Goal: Task Accomplishment & Management: Use online tool/utility

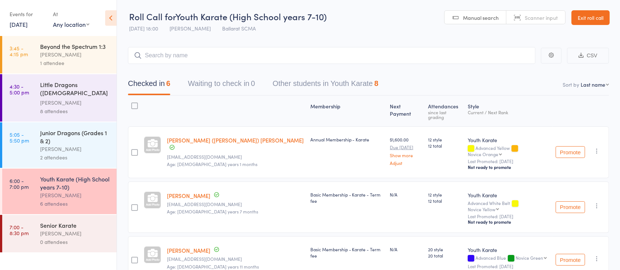
click at [201, 57] on input "search" at bounding box center [332, 55] width 408 height 17
click at [53, 222] on div "Senior Karate" at bounding box center [75, 226] width 70 height 8
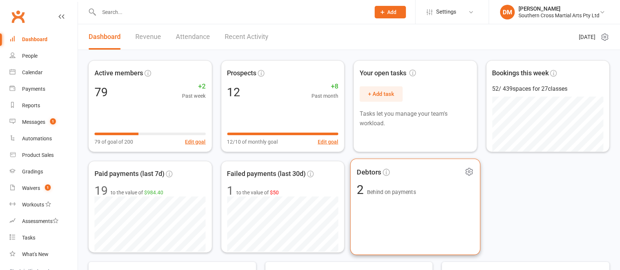
click at [429, 221] on div "Debtors 2 Behind on payments" at bounding box center [416, 207] width 130 height 97
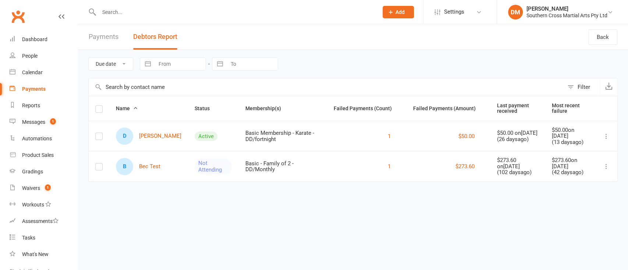
click at [607, 165] on icon at bounding box center [606, 166] width 7 height 7
click at [374, 203] on html "Prospect Member Non-attending contact Class / event Appointment Grading event T…" at bounding box center [314, 101] width 628 height 203
click at [35, 121] on div "Messages" at bounding box center [33, 122] width 23 height 6
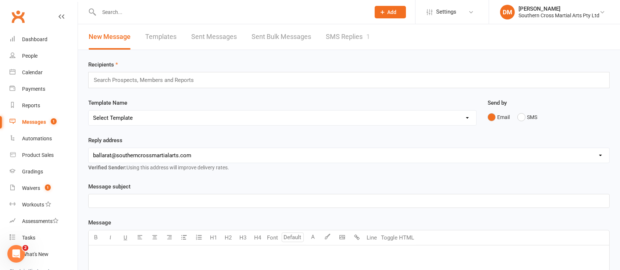
click at [337, 35] on link "SMS Replies 1" at bounding box center [348, 36] width 44 height 25
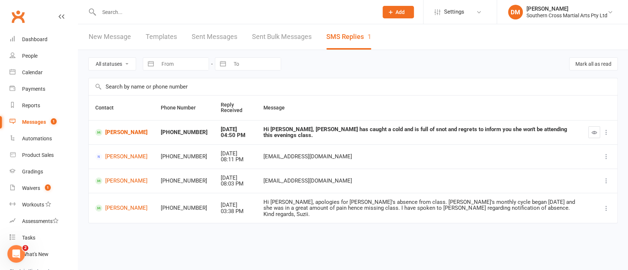
click at [606, 133] on icon at bounding box center [606, 132] width 7 height 7
drag, startPoint x: 260, startPoint y: 131, endPoint x: 371, endPoint y: 132, distance: 111.1
click at [270, 132] on div "Hi [PERSON_NAME], [PERSON_NAME] has caught a cold and is full of snot and regre…" at bounding box center [419, 133] width 312 height 12
click at [600, 131] on div at bounding box center [599, 133] width 22 height 12
click at [596, 134] on icon "button" at bounding box center [595, 133] width 6 height 6
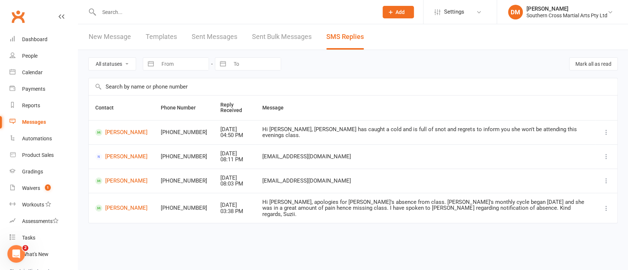
click at [608, 134] on icon at bounding box center [606, 132] width 7 height 7
drag, startPoint x: 476, startPoint y: 134, endPoint x: 203, endPoint y: 134, distance: 273.0
click at [476, 134] on div "Hi [PERSON_NAME], [PERSON_NAME] has caught a cold and is full of snot and regre…" at bounding box center [425, 133] width 326 height 12
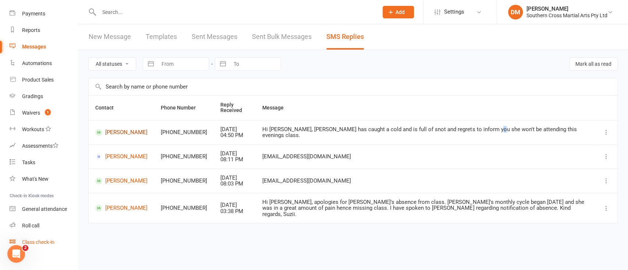
scroll to position [83, 0]
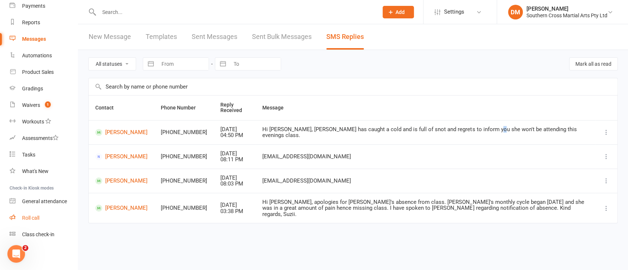
click at [37, 218] on div "Roll call" at bounding box center [30, 218] width 17 height 6
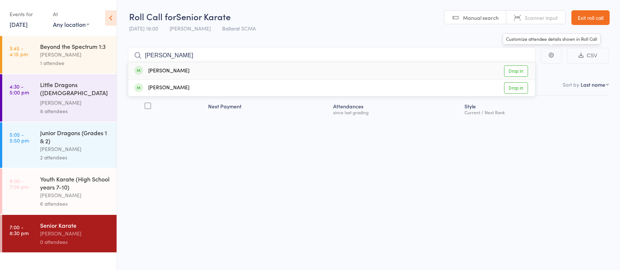
type input "martine"
click at [511, 73] on link "Drop in" at bounding box center [516, 70] width 24 height 11
